Goal: Complete application form: Complete application form

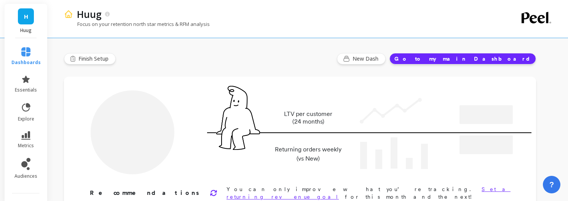
type input "Champions"
type input "1953"
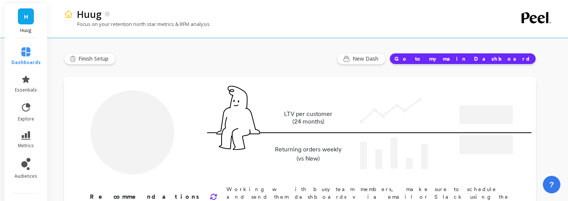
type input "Champions"
type input "1953"
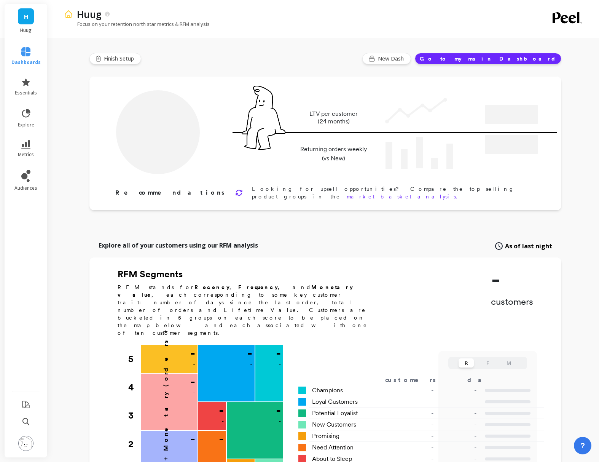
type input "Champions"
type input "1953"
